Goal: Find specific page/section: Find specific page/section

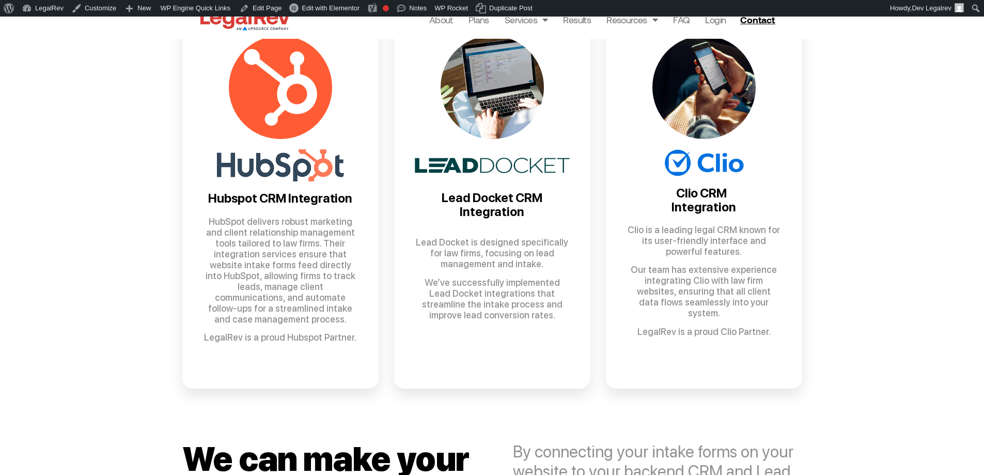
scroll to position [723, 0]
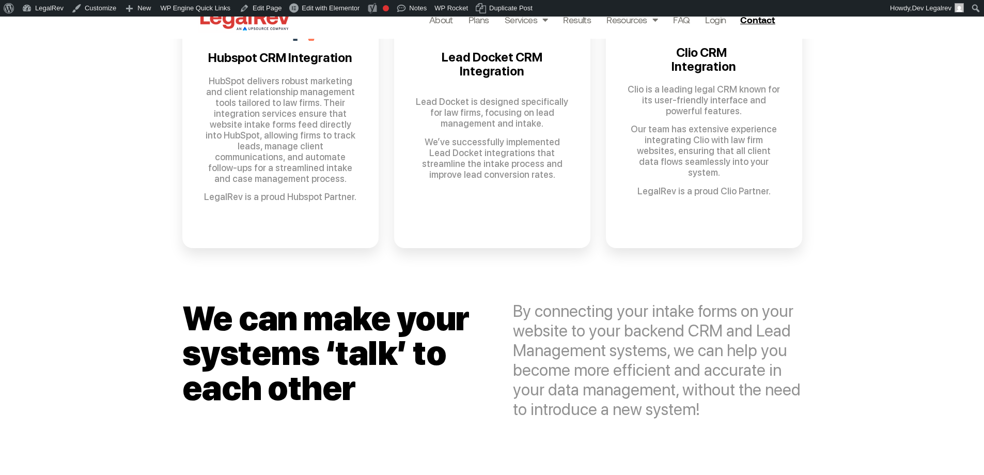
click at [278, 191] on p "LegalRev is a proud Hubspot Partner." at bounding box center [280, 196] width 155 height 11
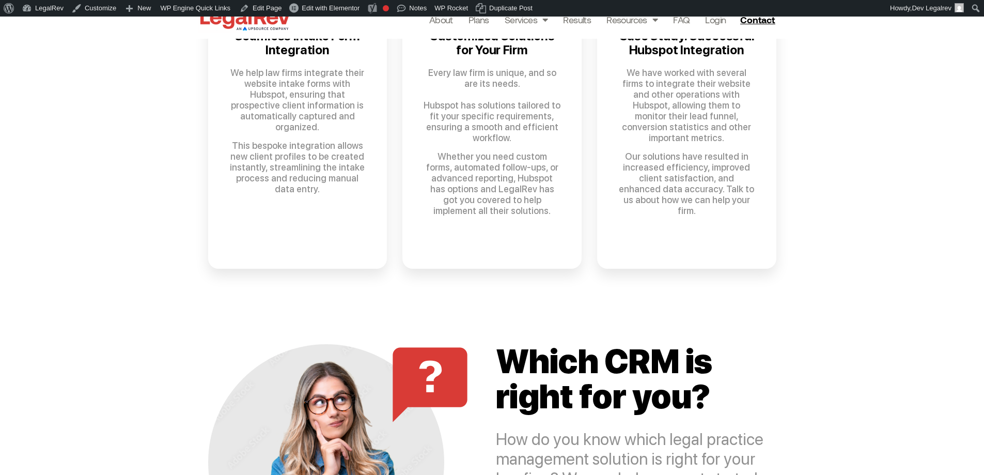
scroll to position [1084, 0]
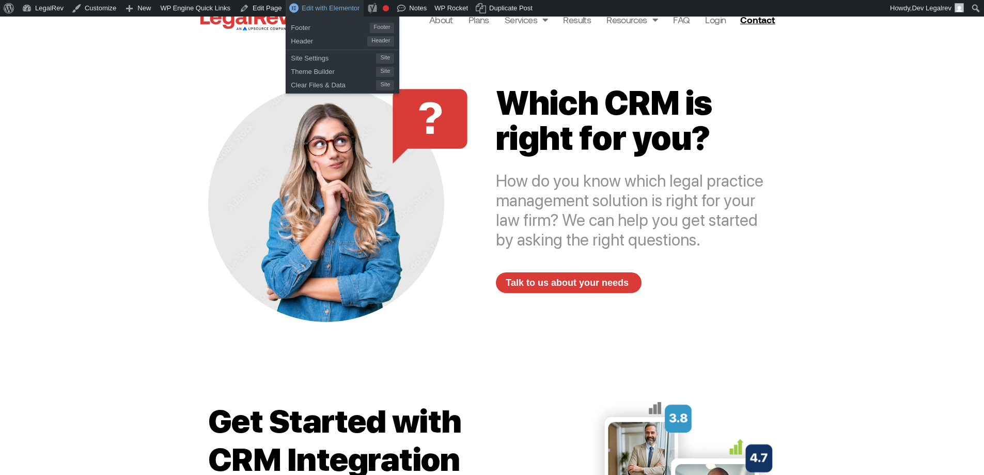
click at [321, 7] on span "Edit with Elementor" at bounding box center [331, 8] width 58 height 8
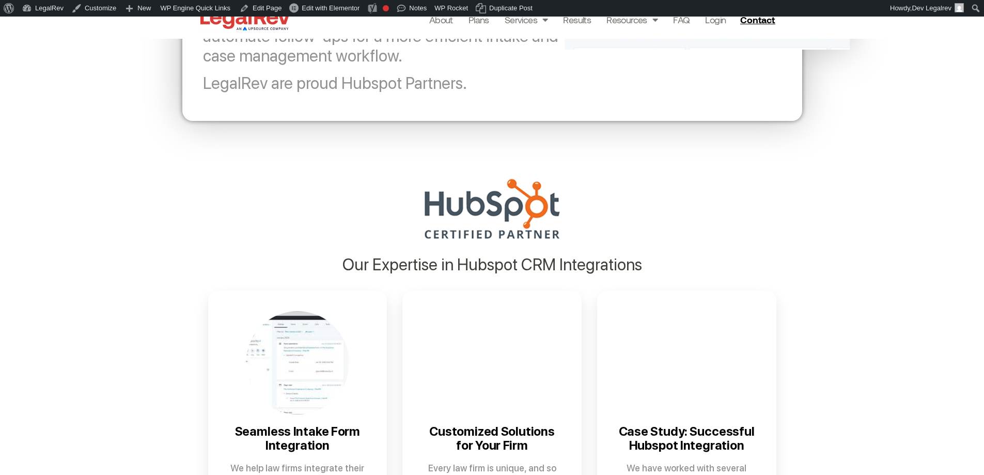
scroll to position [516, 0]
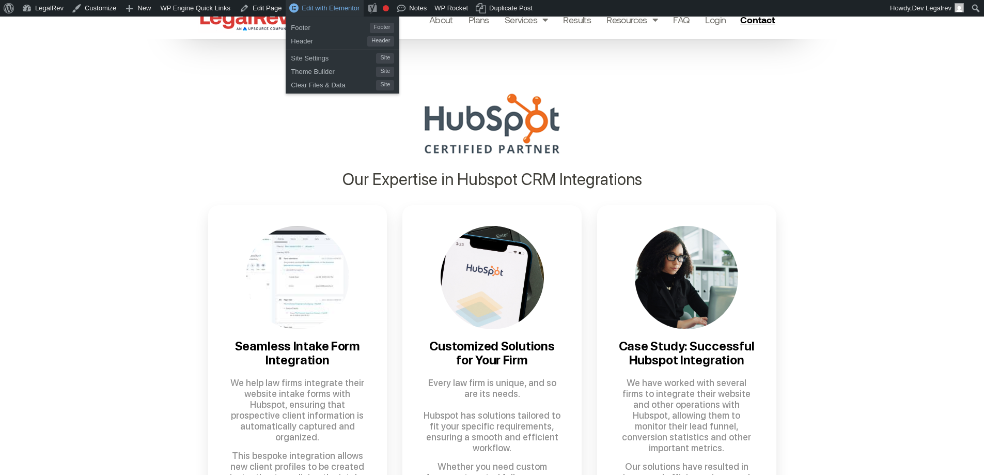
click at [321, 4] on span "Edit with Elementor" at bounding box center [331, 8] width 58 height 8
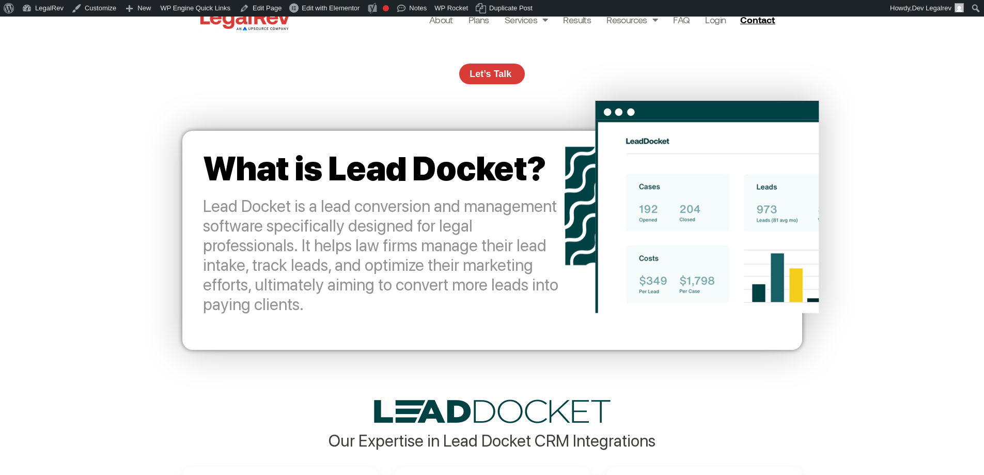
scroll to position [258, 0]
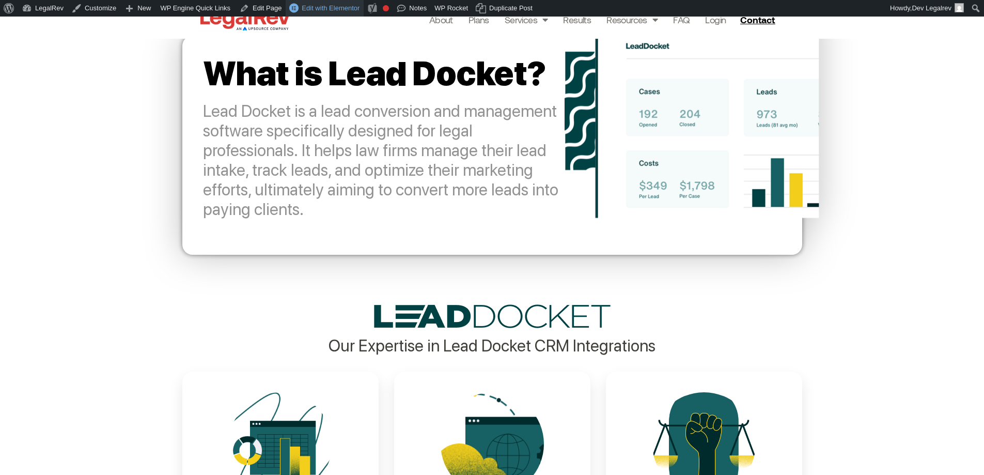
click at [330, 7] on span "Edit with Elementor" at bounding box center [331, 8] width 58 height 8
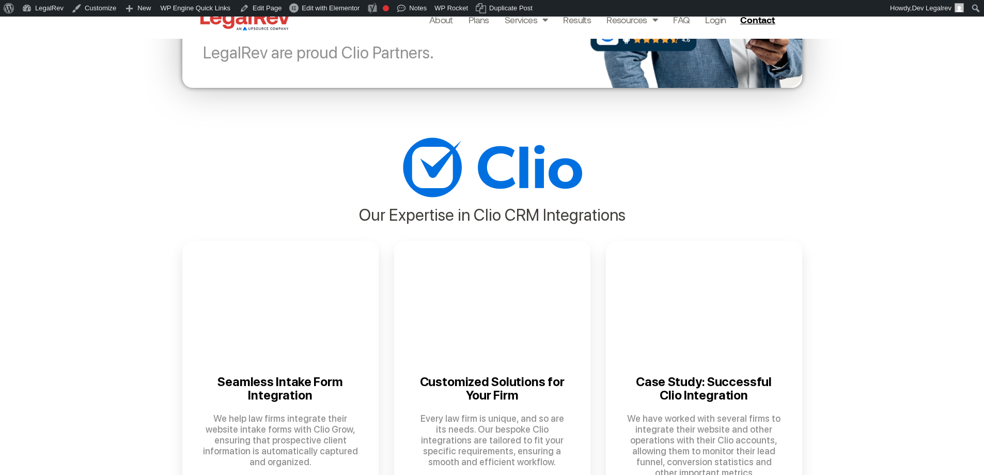
scroll to position [516, 0]
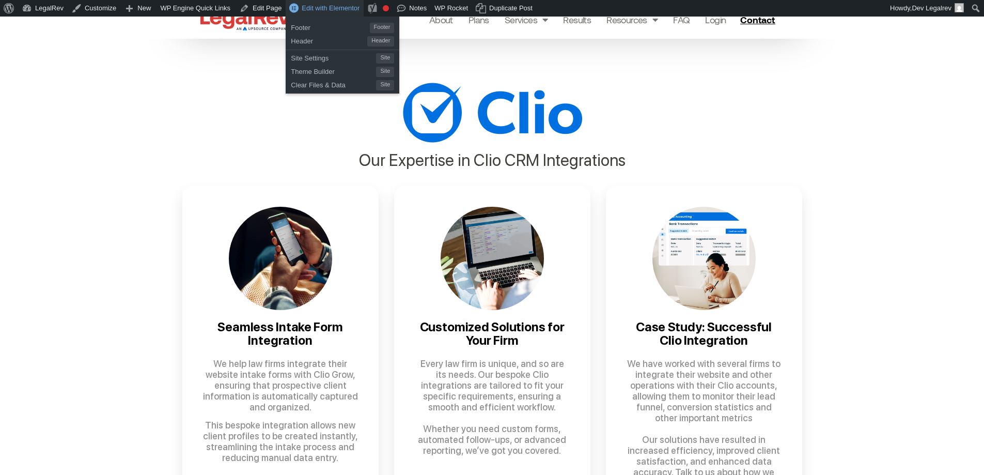
click at [321, 9] on span "Edit with Elementor" at bounding box center [331, 8] width 58 height 8
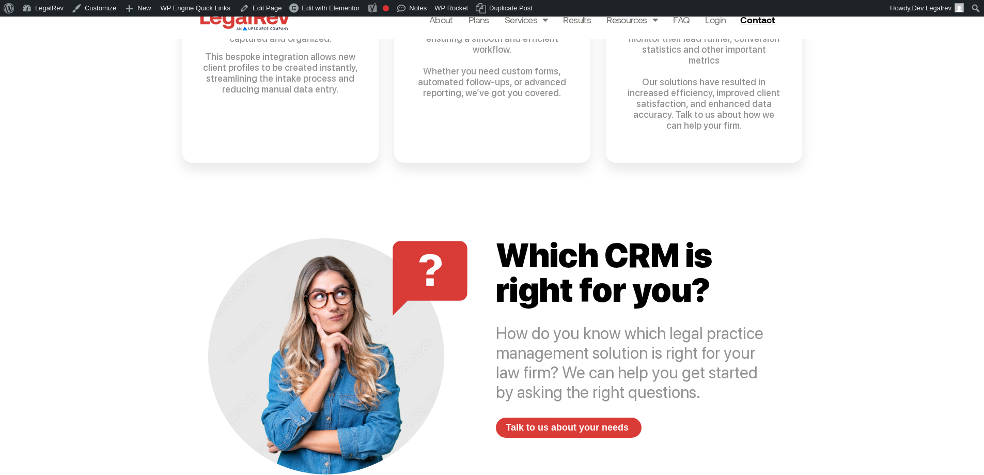
scroll to position [981, 0]
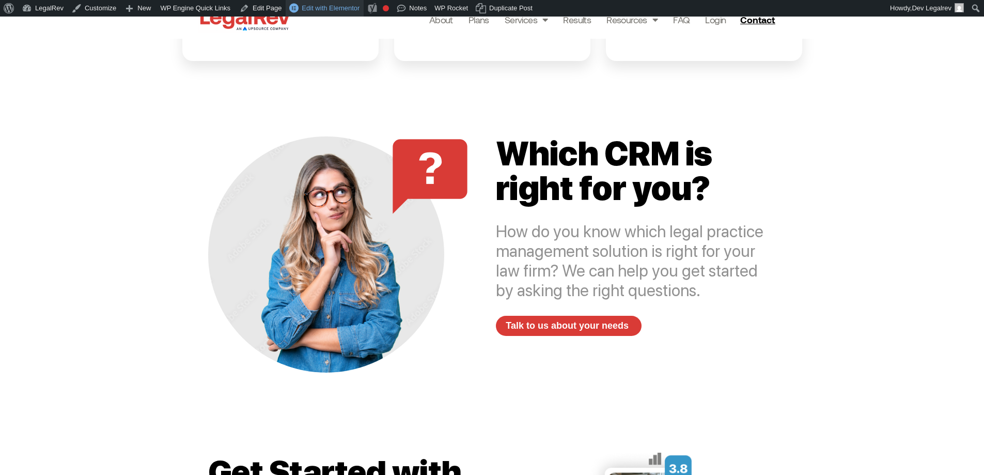
click at [325, 5] on span "Edit with Elementor" at bounding box center [331, 8] width 58 height 8
